Goal: Task Accomplishment & Management: Manage account settings

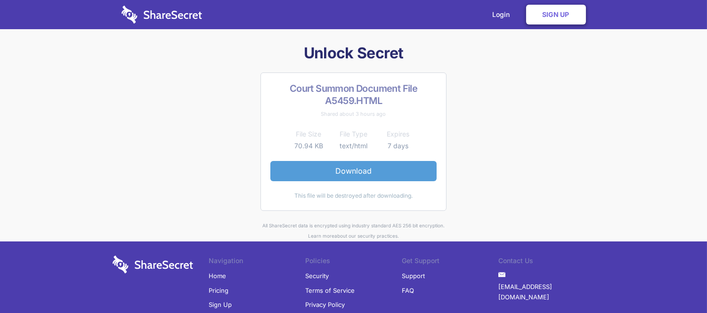
click at [367, 169] on link "Download" at bounding box center [353, 171] width 166 height 20
click at [395, 166] on link "Download" at bounding box center [353, 171] width 166 height 20
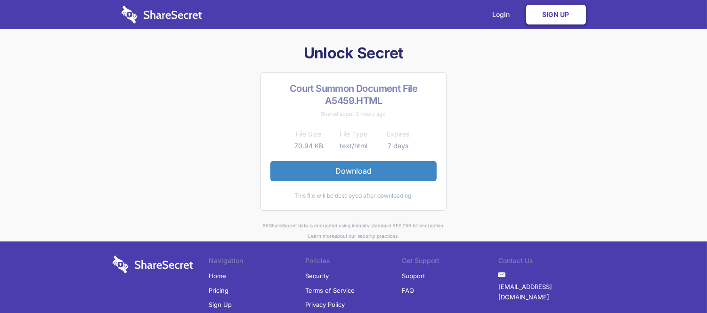
click at [548, 16] on link "Sign Up" at bounding box center [556, 15] width 60 height 20
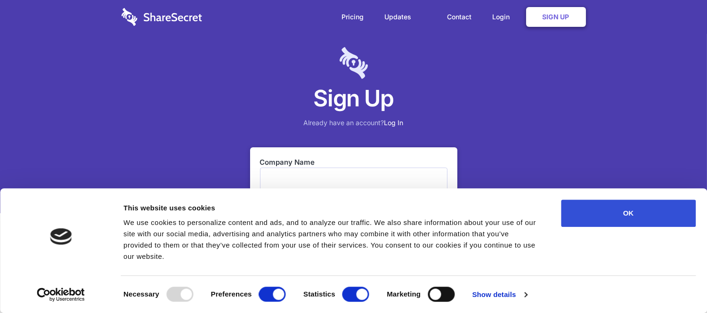
click at [644, 227] on button "OK" at bounding box center [628, 213] width 135 height 27
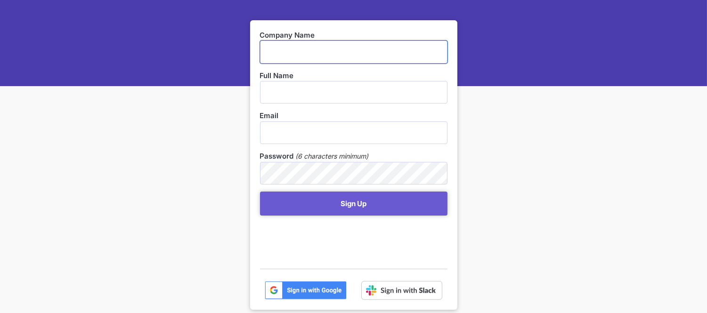
scroll to position [116, 0]
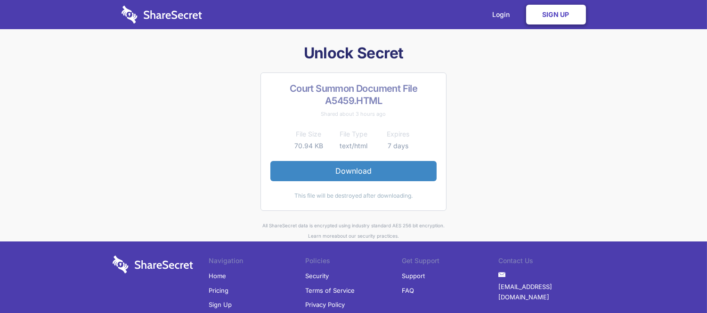
click at [543, 17] on link "Sign Up" at bounding box center [556, 15] width 60 height 20
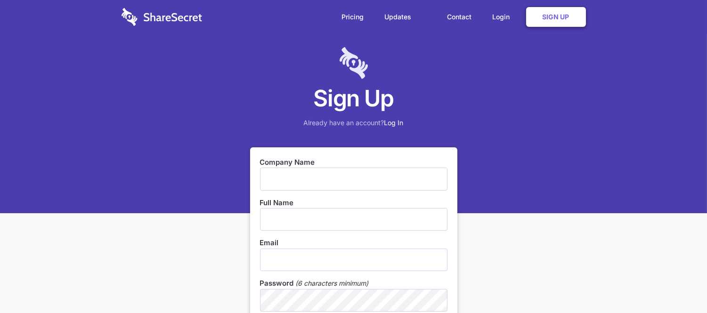
click at [317, 176] on input "text" at bounding box center [353, 179] width 187 height 23
type input "d"
type input "D & P Electrical"
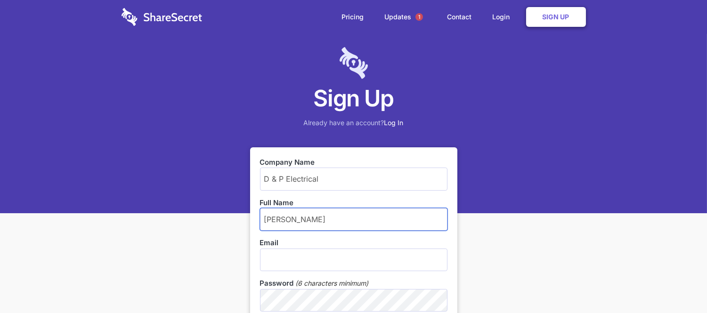
type input "Peter Smith"
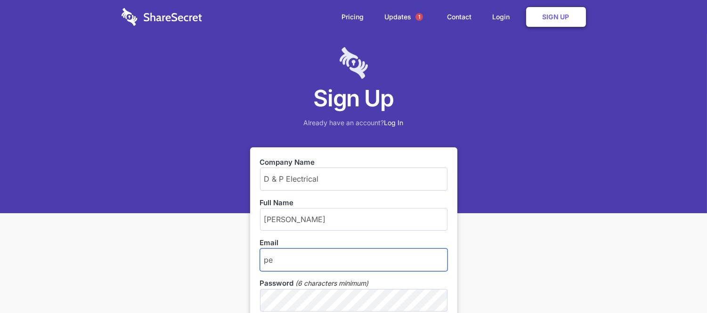
type input "peter@dandpelectrical.co.za"
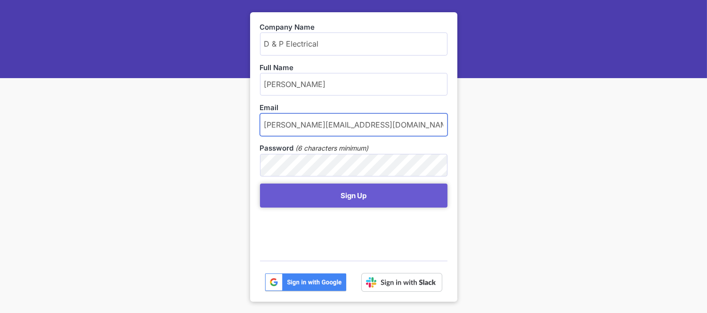
scroll to position [144, 0]
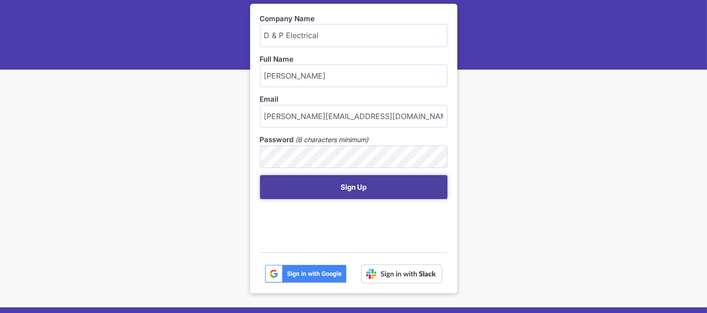
click at [350, 185] on button "Sign Up" at bounding box center [353, 187] width 187 height 24
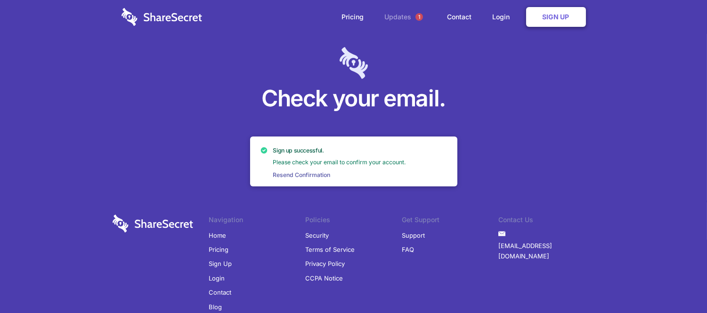
click at [405, 16] on link "Updates 1" at bounding box center [405, 17] width 61 height 34
click at [503, 12] on link "Login" at bounding box center [503, 16] width 41 height 29
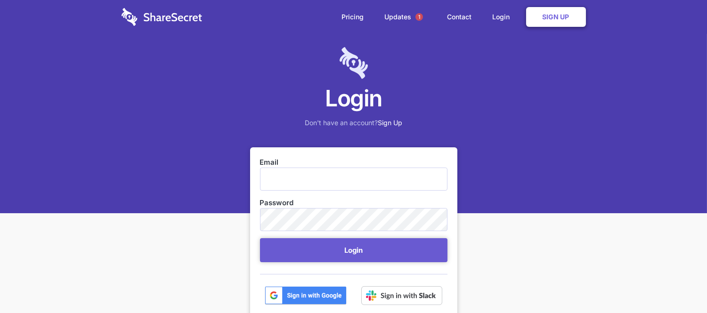
click at [360, 178] on input "Email" at bounding box center [353, 179] width 187 height 23
type input "[PERSON_NAME][EMAIL_ADDRESS][DOMAIN_NAME]"
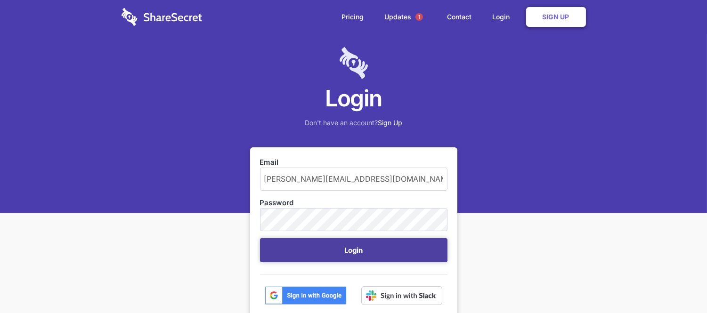
click at [392, 255] on button "Login" at bounding box center [353, 250] width 187 height 24
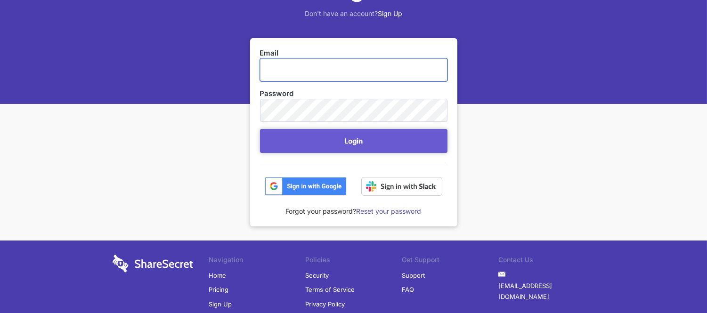
scroll to position [128, 0]
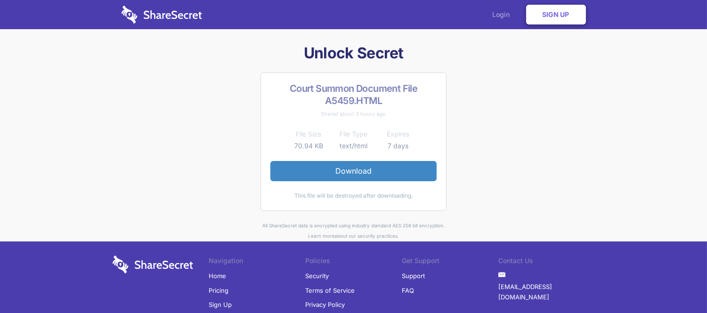
click at [496, 16] on link "Login" at bounding box center [503, 14] width 41 height 29
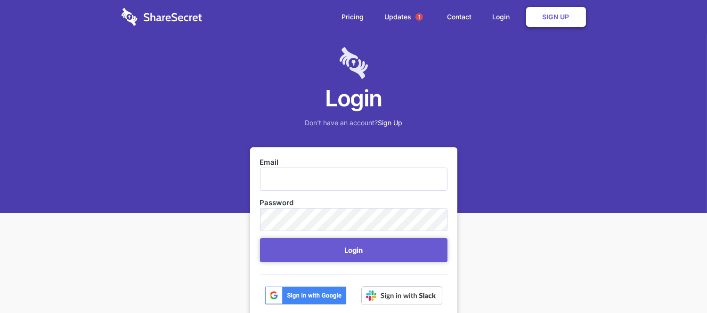
click at [314, 180] on input "Email" at bounding box center [353, 179] width 187 height 23
type input "peter@dandpelectrical.co.za"
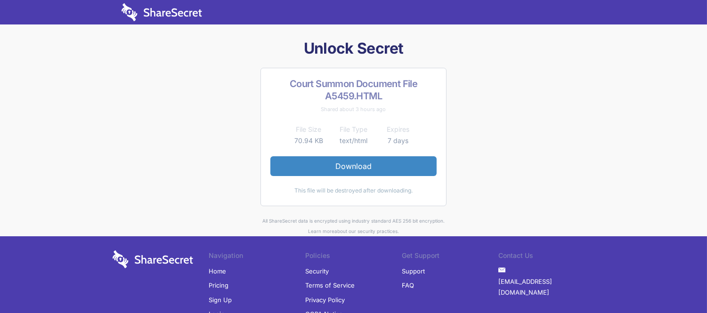
scroll to position [62, 0]
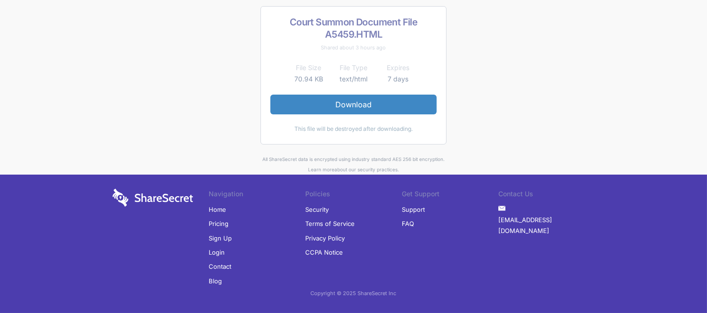
click at [217, 250] on link "Login" at bounding box center [217, 252] width 16 height 14
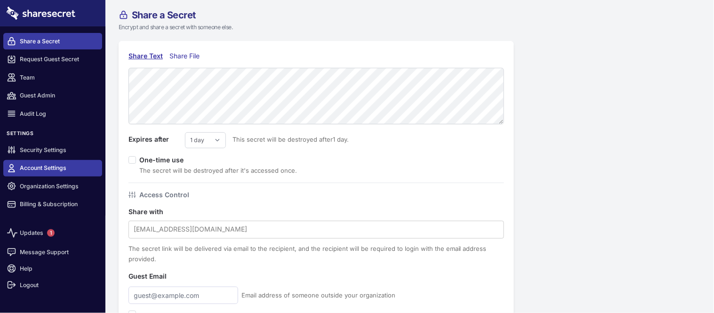
click at [55, 161] on link "Account Settings" at bounding box center [52, 168] width 99 height 16
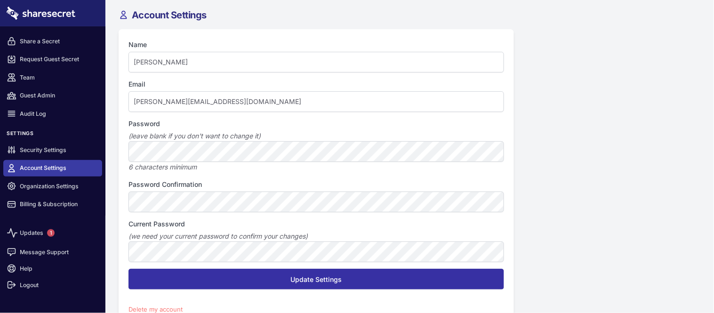
click at [221, 286] on input "Update Settings" at bounding box center [317, 279] width 376 height 21
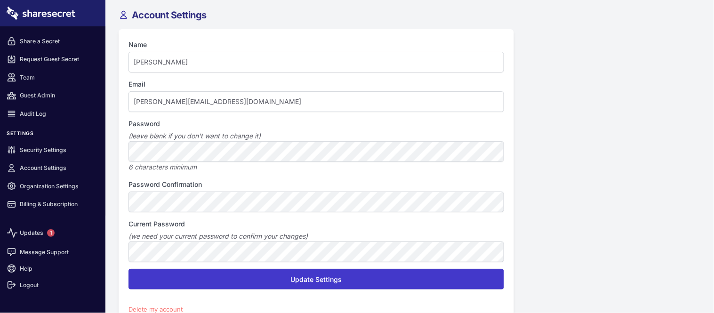
scroll to position [29, 0]
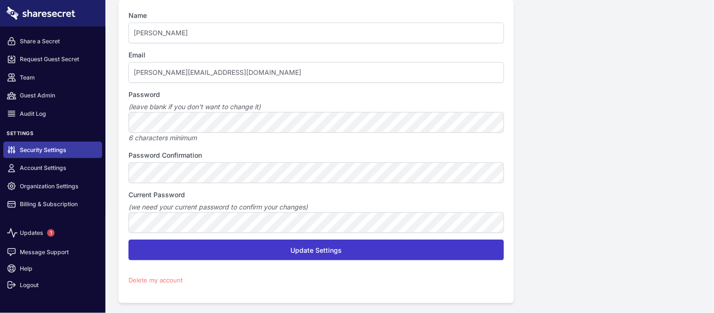
click at [31, 151] on link "Security Settings" at bounding box center [52, 150] width 99 height 16
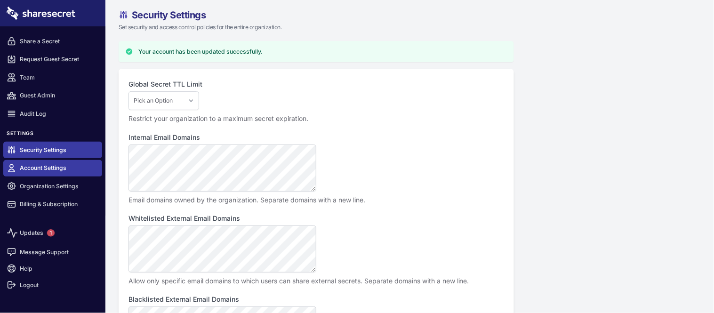
click at [53, 170] on link "Account Settings" at bounding box center [52, 168] width 99 height 16
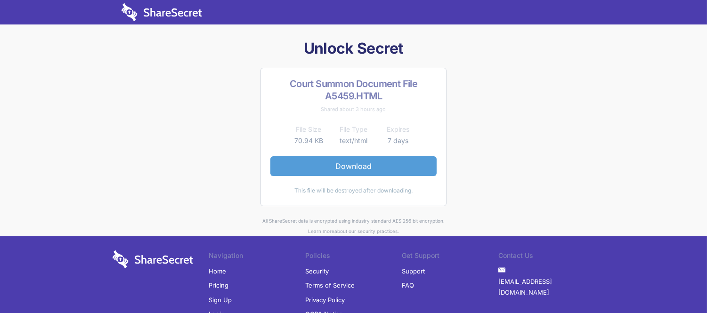
click at [346, 160] on link "Download" at bounding box center [353, 166] width 166 height 20
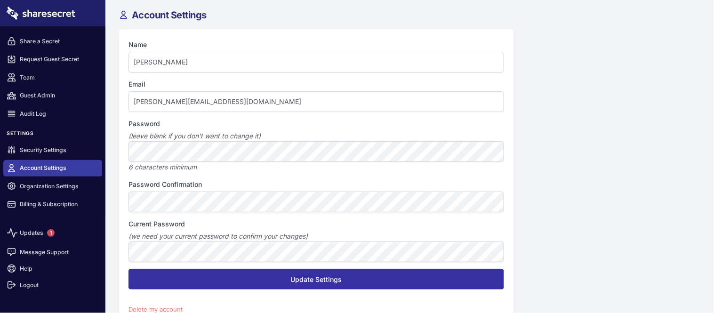
click at [289, 282] on input "Update Settings" at bounding box center [317, 279] width 376 height 21
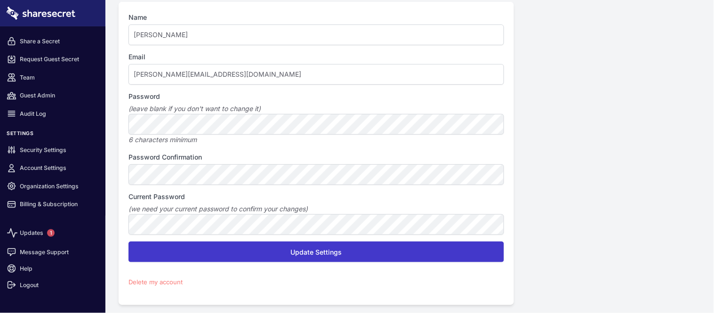
scroll to position [29, 0]
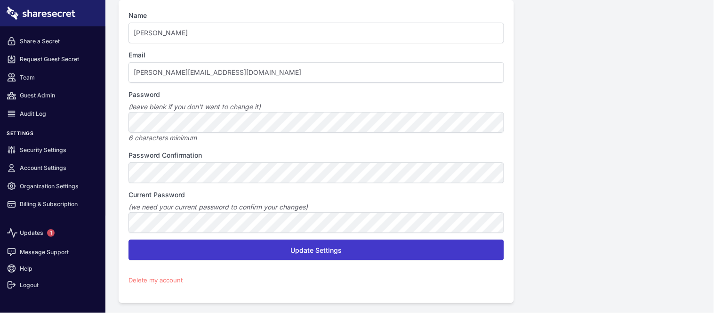
click at [164, 280] on link "Delete my account" at bounding box center [156, 280] width 54 height 8
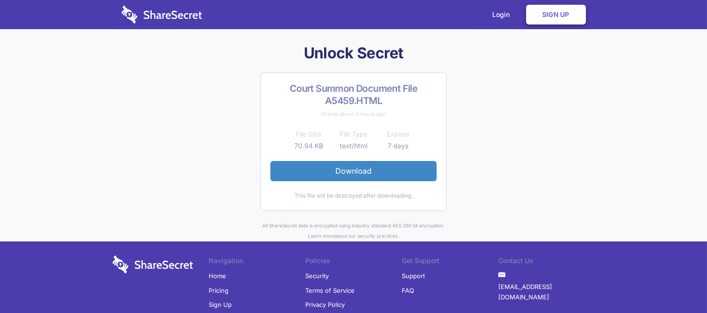
click at [218, 274] on link "Home" at bounding box center [217, 276] width 17 height 14
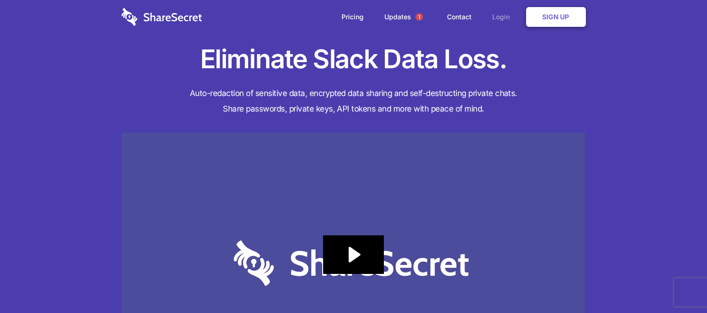
click at [507, 14] on link "Login" at bounding box center [503, 16] width 41 height 29
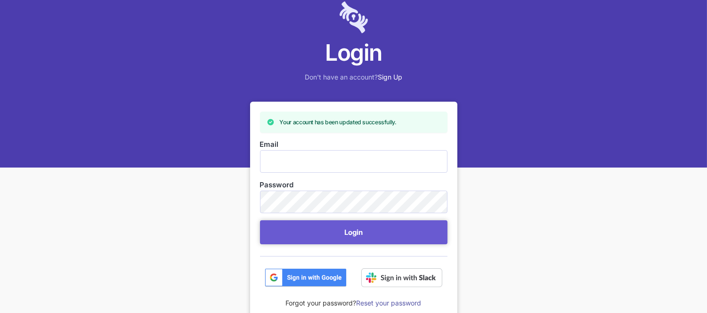
scroll to position [83, 0]
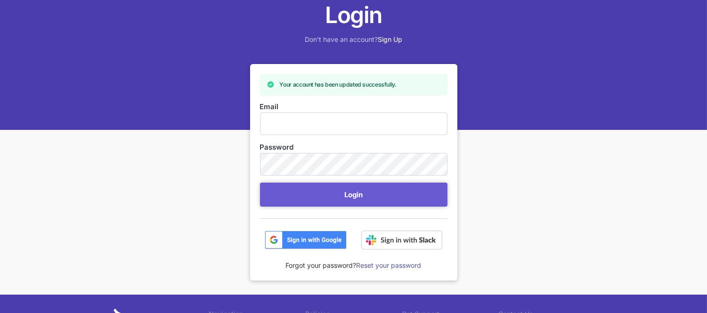
click at [326, 129] on input "Email" at bounding box center [353, 124] width 187 height 23
type input "[PERSON_NAME][EMAIL_ADDRESS][DOMAIN_NAME]"
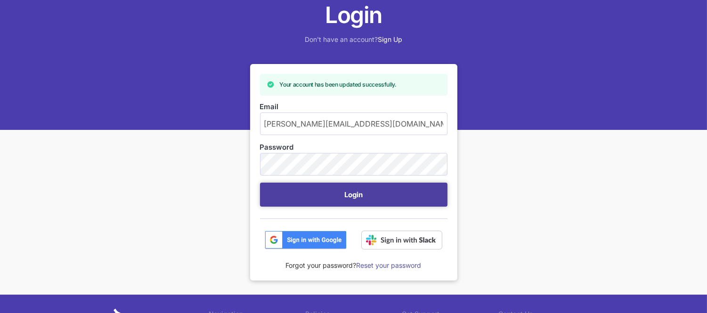
click at [338, 198] on button "Login" at bounding box center [353, 195] width 187 height 24
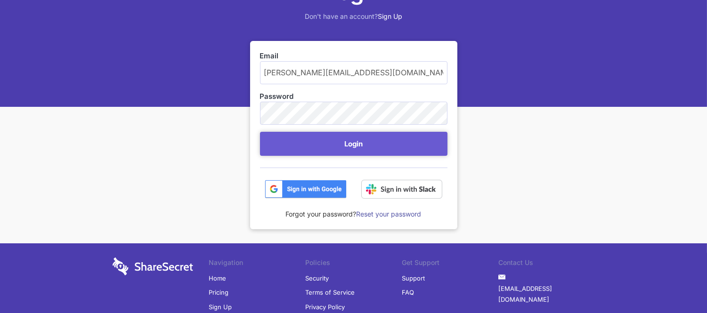
scroll to position [107, 0]
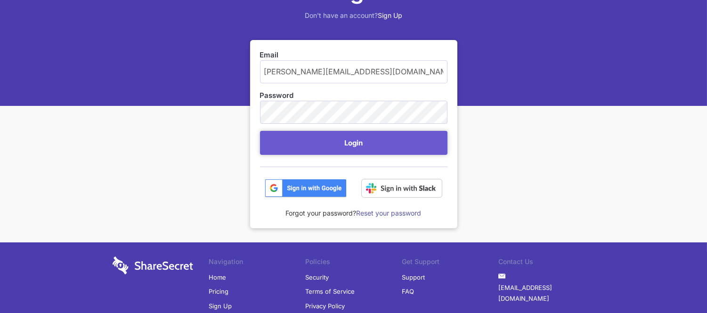
click at [397, 213] on link "Reset your password" at bounding box center [388, 213] width 65 height 8
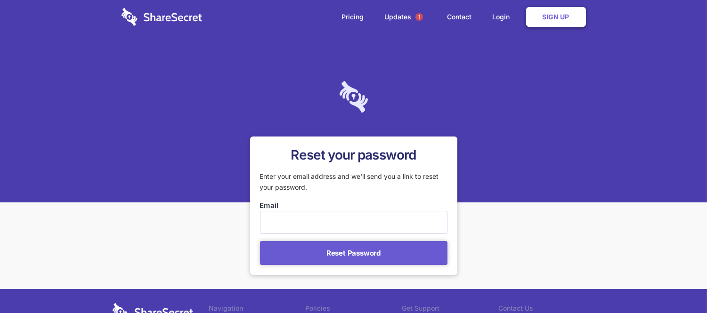
click at [394, 222] on input "Email" at bounding box center [353, 222] width 187 height 23
type input "[PERSON_NAME][EMAIL_ADDRESS][DOMAIN_NAME]"
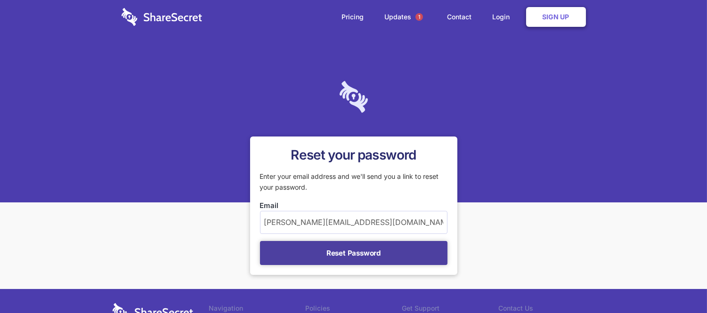
click at [355, 253] on button "Reset Password" at bounding box center [353, 253] width 187 height 24
